Goal: Navigation & Orientation: Find specific page/section

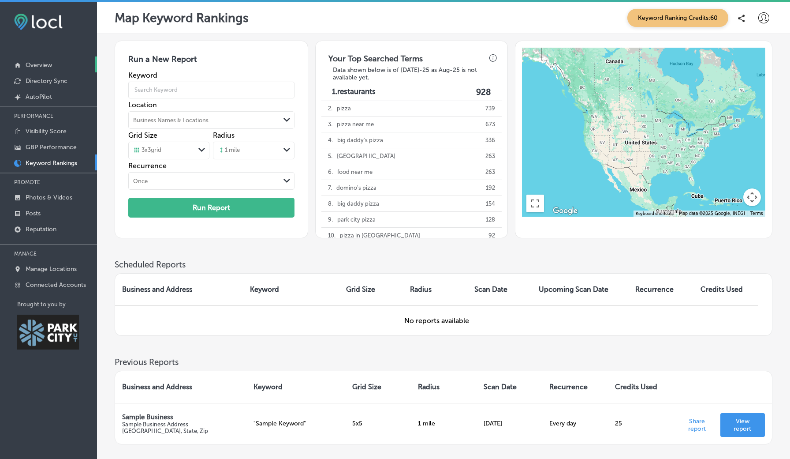
click at [64, 68] on link "Overview" at bounding box center [48, 64] width 97 height 16
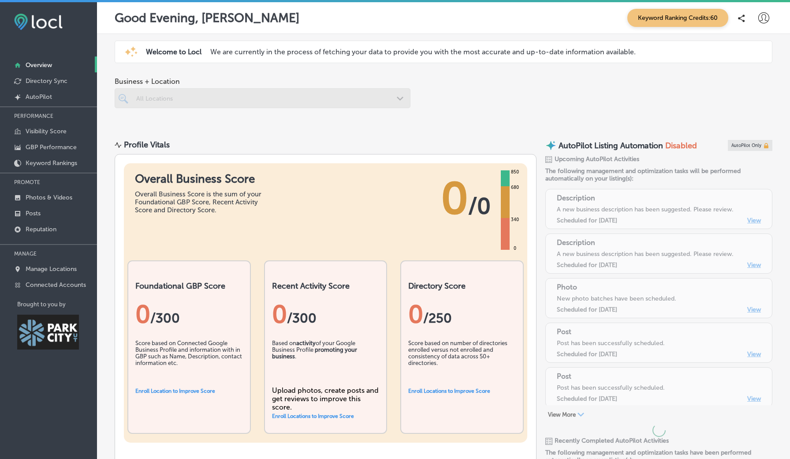
click at [43, 64] on p "Overview" at bounding box center [39, 64] width 26 height 7
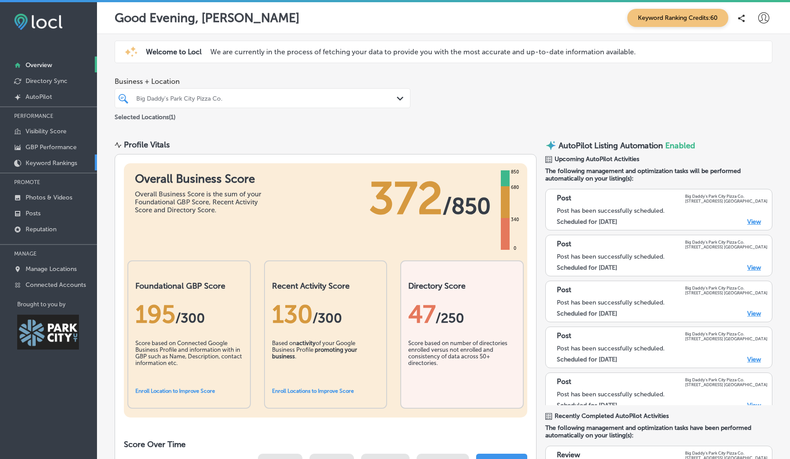
click at [42, 161] on p "Keyword Rankings" at bounding box center [52, 162] width 52 height 7
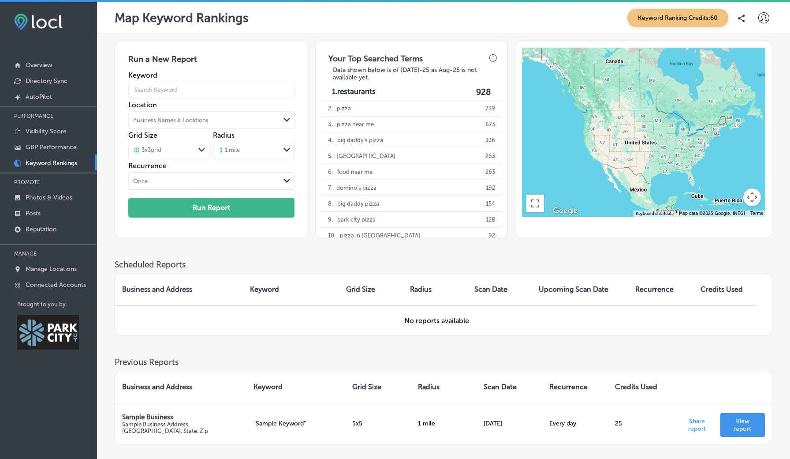
click at [651, 19] on span "Keyword Ranking Credits: 60" at bounding box center [678, 18] width 101 height 18
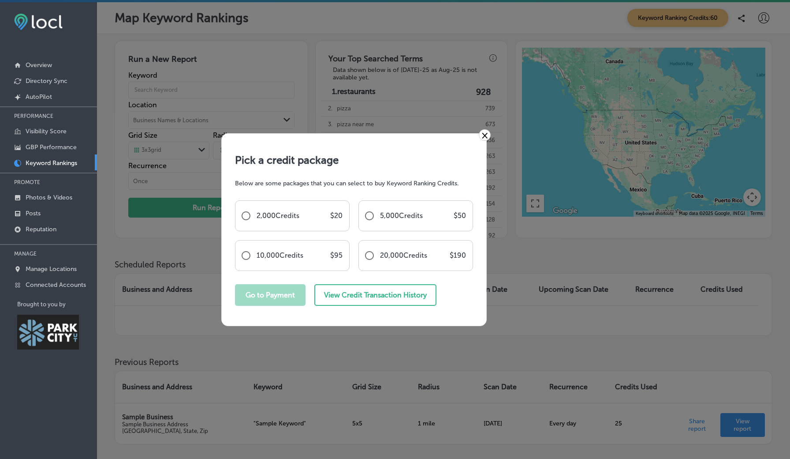
click at [485, 136] on link "×" at bounding box center [485, 134] width 12 height 11
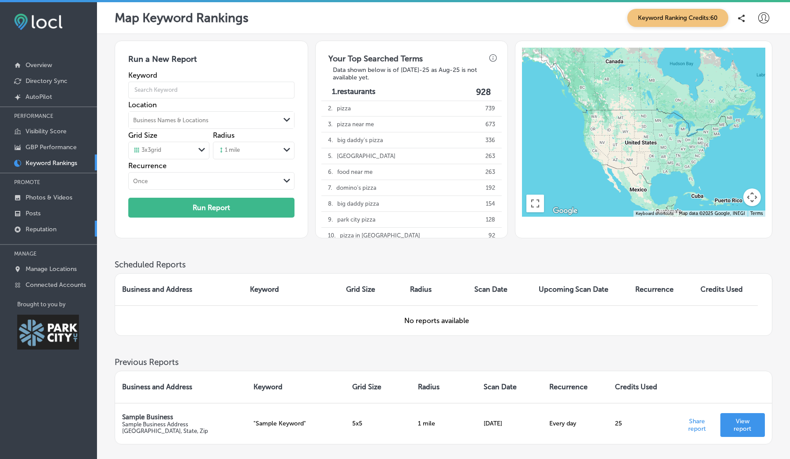
click at [50, 228] on p "Reputation" at bounding box center [41, 228] width 31 height 7
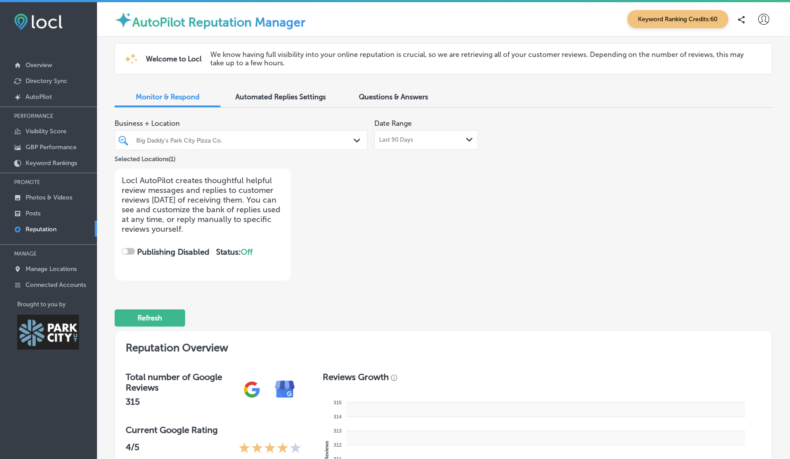
checkbox input "true"
click at [35, 100] on p "AutoPilot" at bounding box center [39, 96] width 26 height 7
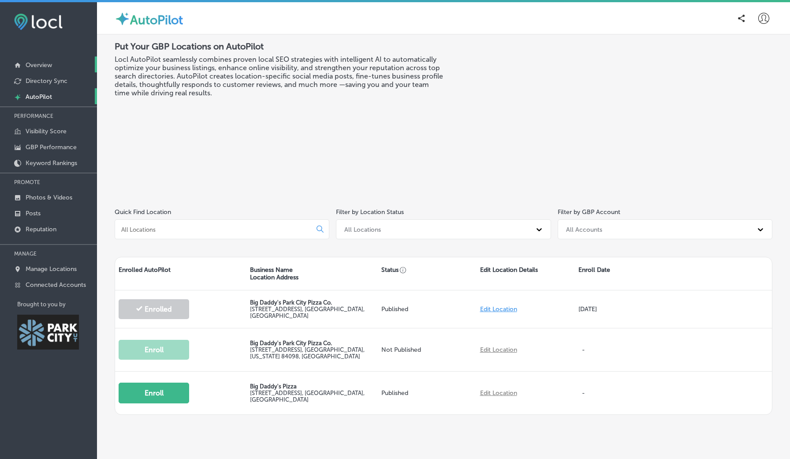
click at [43, 63] on p "Overview" at bounding box center [39, 64] width 26 height 7
